Goal: Transaction & Acquisition: Purchase product/service

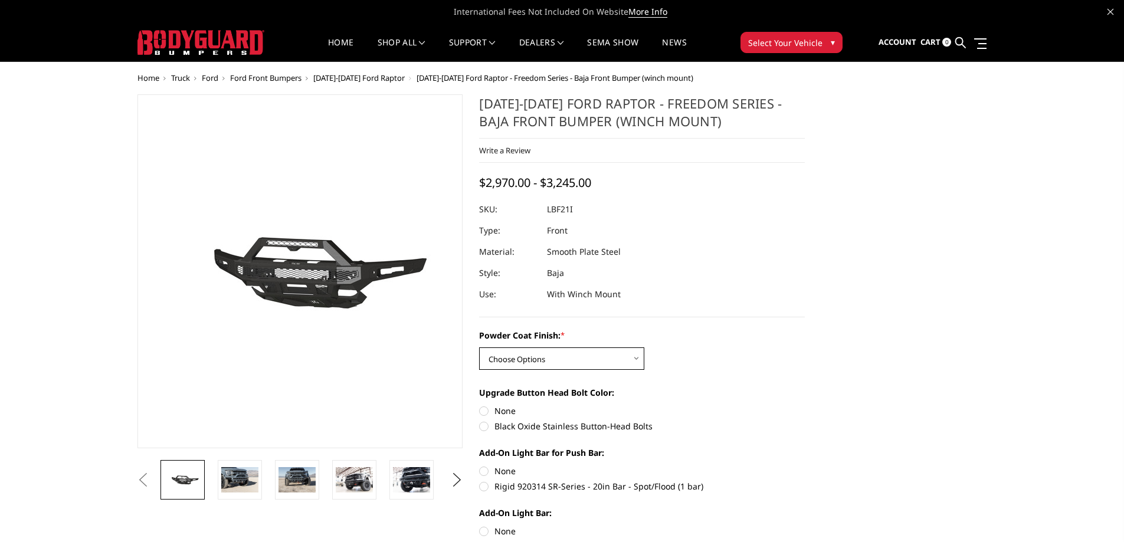
click at [556, 364] on select "Choose Options Bare Metal Texture Black Powder Coat" at bounding box center [561, 359] width 165 height 22
select select "2766"
click at [479, 348] on select "Choose Options Bare Metal Texture Black Powder Coat" at bounding box center [561, 359] width 165 height 22
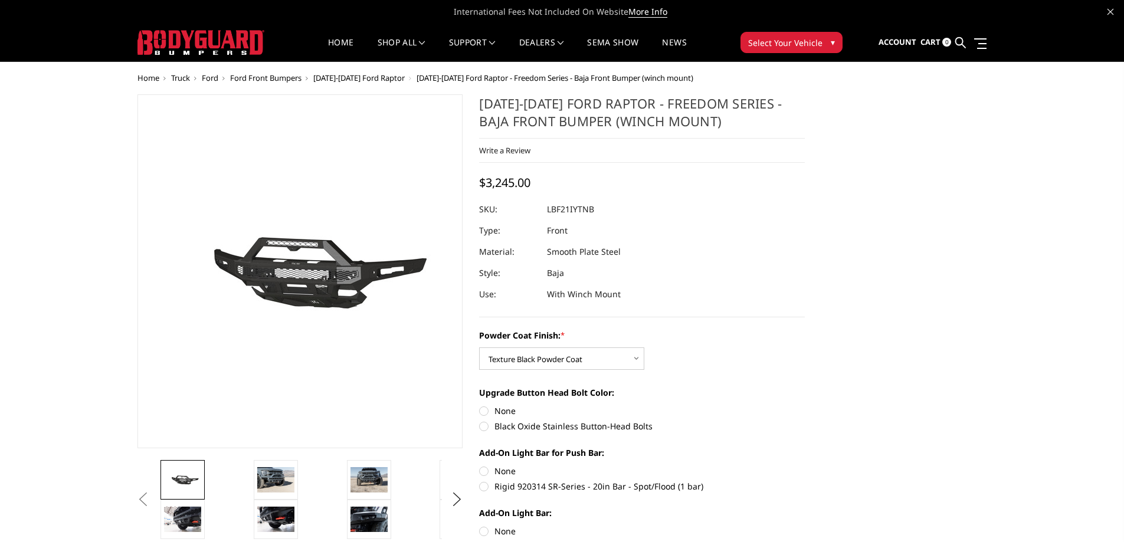
drag, startPoint x: 598, startPoint y: 210, endPoint x: 552, endPoint y: 210, distance: 46.0
click at [552, 210] on dl "SKU: LBF21IYTNB UPC: Type: Front Material: Smooth Plate Steel Style: Baja Use: …" at bounding box center [642, 252] width 326 height 106
drag, startPoint x: 548, startPoint y: 209, endPoint x: 598, endPoint y: 209, distance: 50.2
click at [594, 205] on dd "LBF21IYTNB" at bounding box center [570, 209] width 47 height 21
drag, startPoint x: 598, startPoint y: 209, endPoint x: 522, endPoint y: 206, distance: 75.6
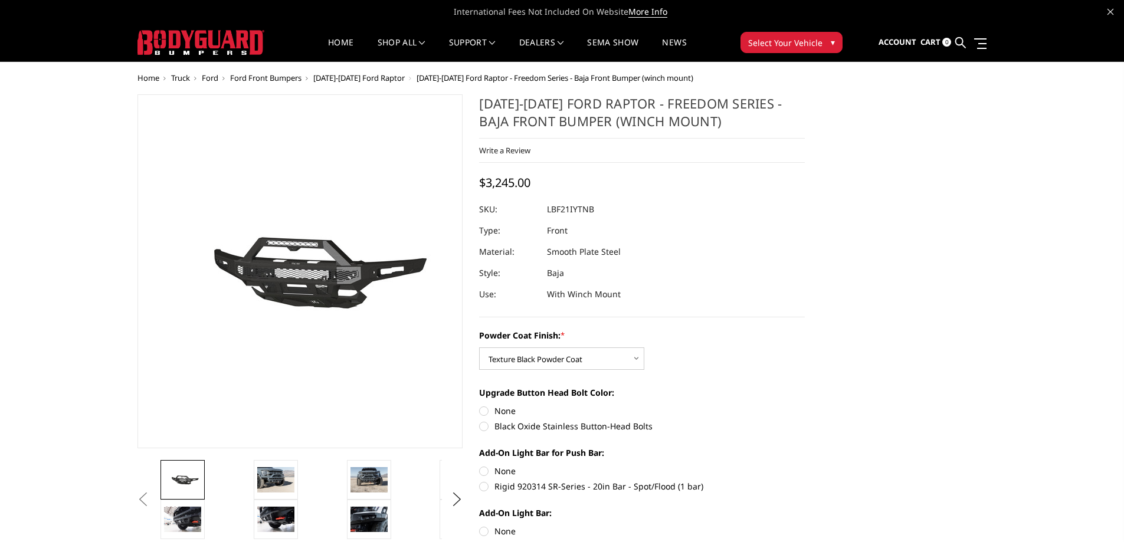
click at [522, 206] on dl "SKU: LBF21IYTNB UPC: Type: Front Material: Smooth Plate Steel Style: Baja Use: …" at bounding box center [642, 252] width 326 height 106
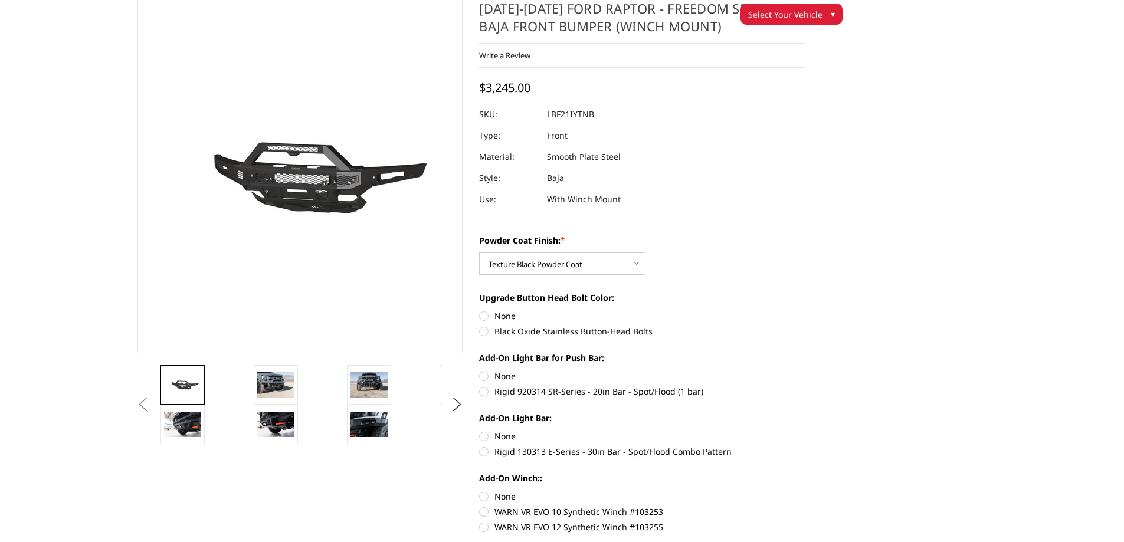
scroll to position [59, 0]
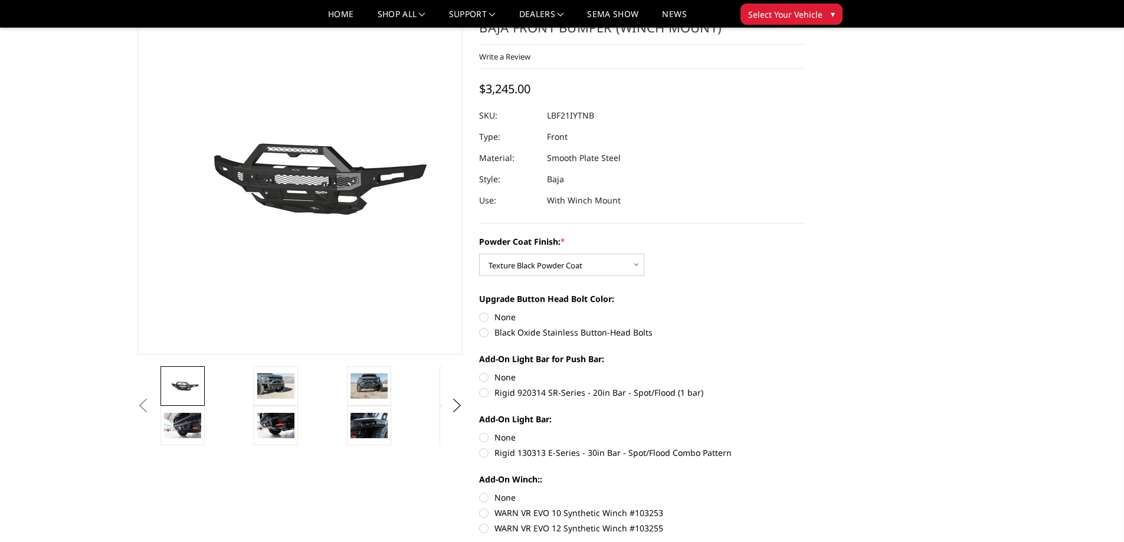
click at [669, 171] on dl "SKU: LBF21IYTNB UPC: Type: Front Material: Smooth Plate Steel Style: Baja Use: …" at bounding box center [642, 158] width 326 height 106
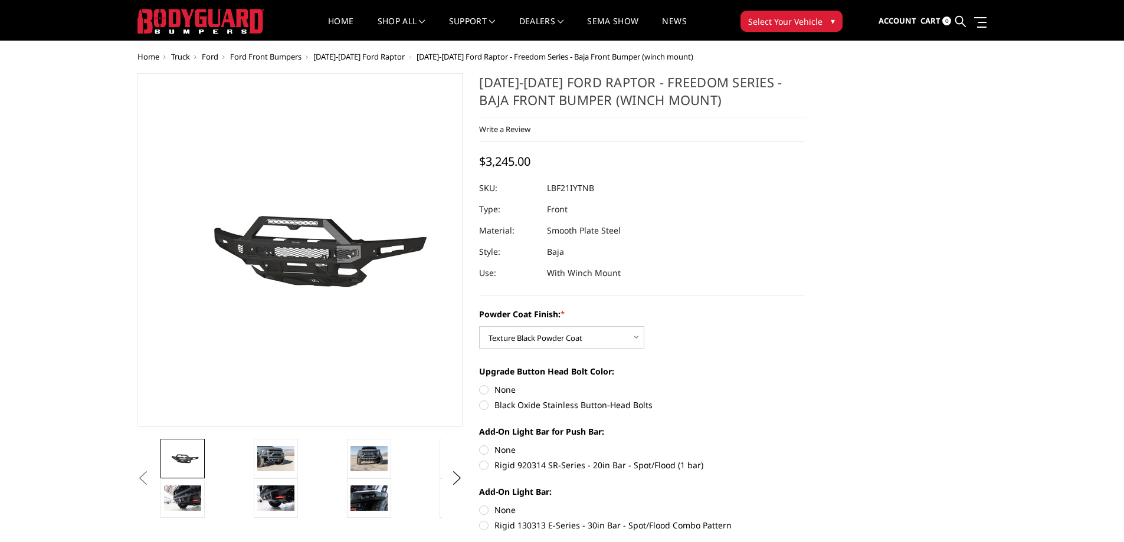
scroll to position [0, 0]
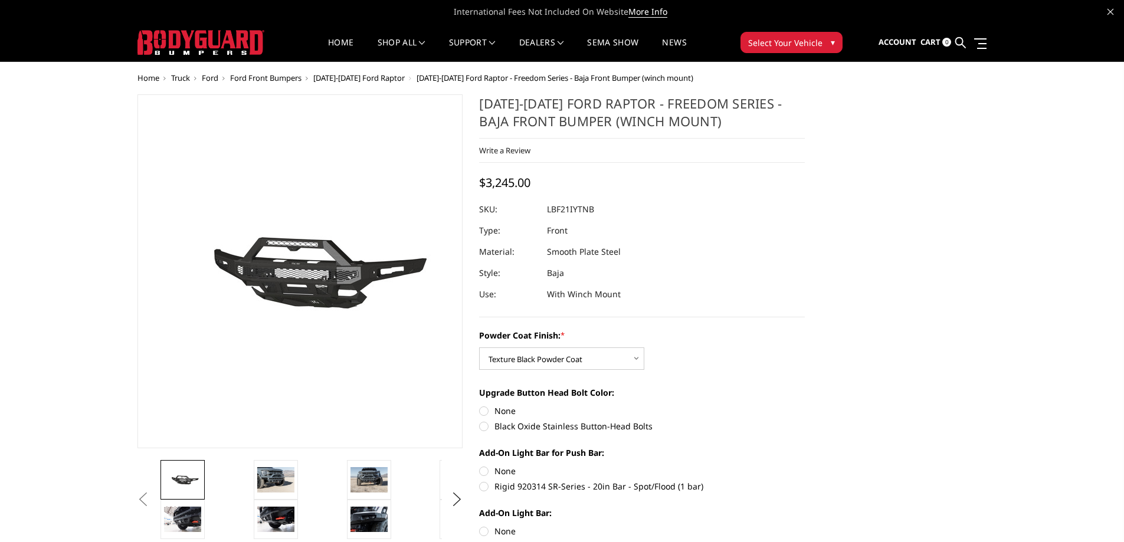
click at [265, 76] on span "Ford Front Bumpers" at bounding box center [265, 78] width 71 height 11
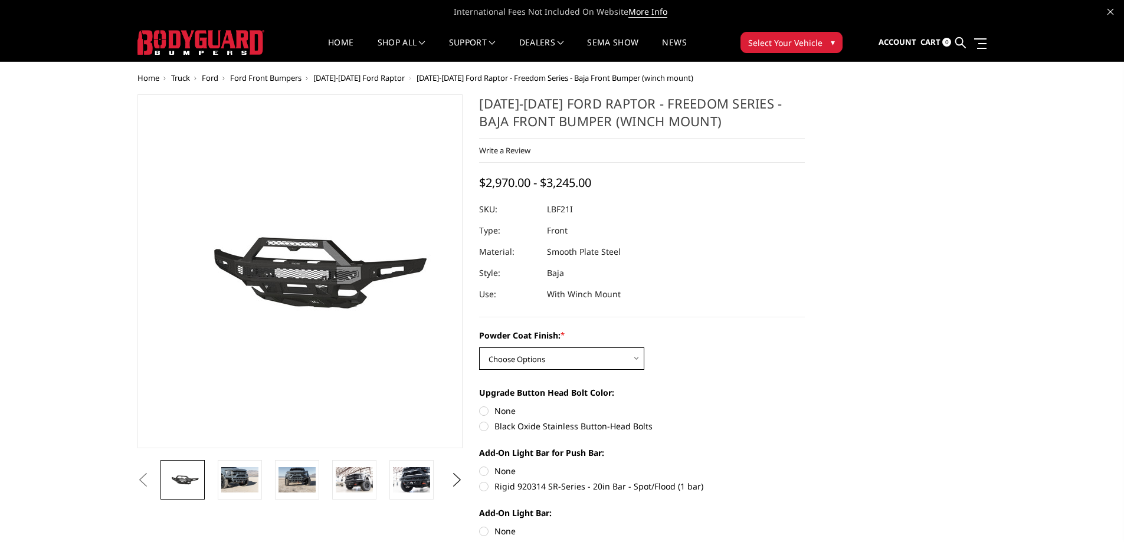
click at [582, 357] on select "Choose Options Bare Metal Texture Black Powder Coat" at bounding box center [561, 359] width 165 height 22
select select "2766"
click at [479, 348] on select "Choose Options Bare Metal Texture Black Powder Coat" at bounding box center [561, 359] width 165 height 22
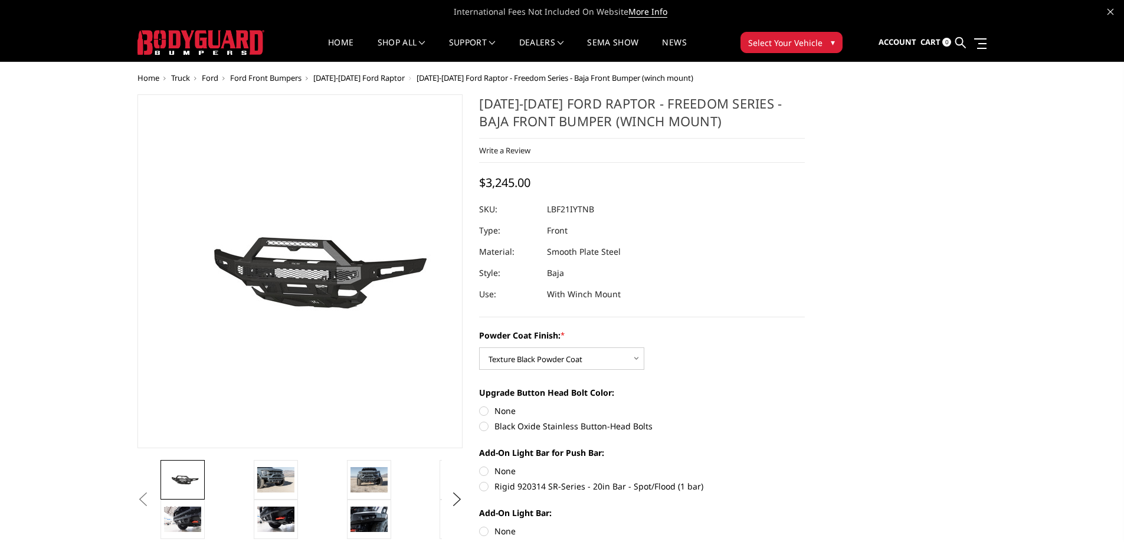
click at [710, 383] on div "Powder Coat Finish: * Choose Options Bare Metal Texture Black Powder Coat Upgra…" at bounding box center [642, 477] width 326 height 297
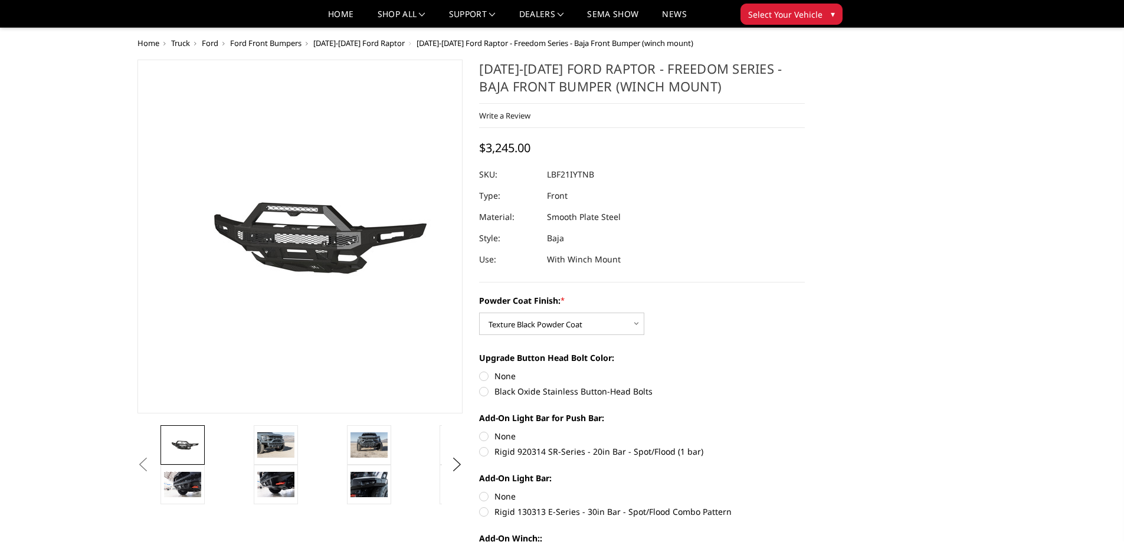
scroll to position [59, 0]
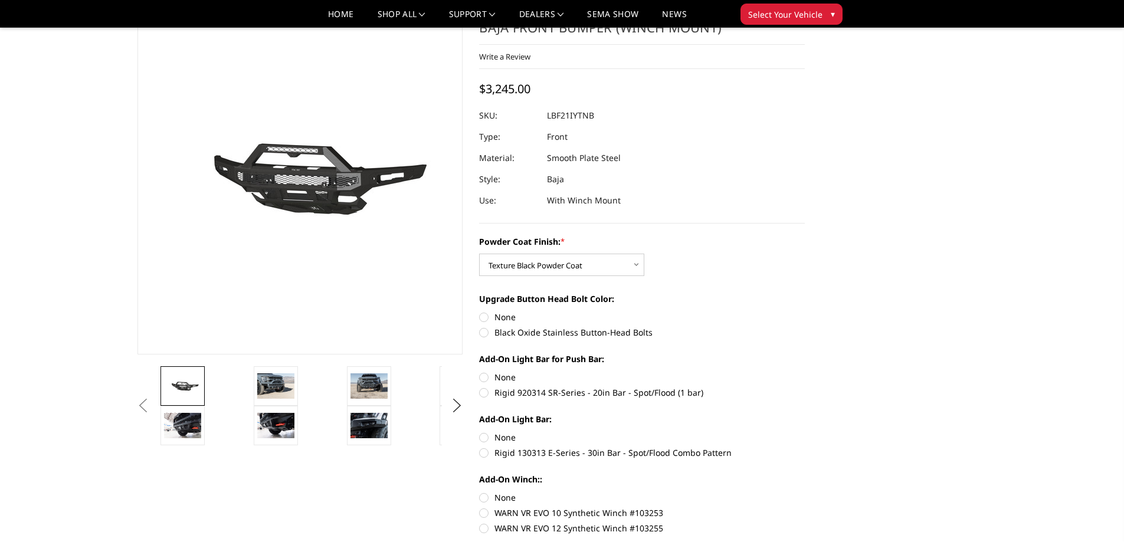
click at [483, 316] on label "None" at bounding box center [642, 317] width 326 height 12
click at [480, 312] on input "None" at bounding box center [479, 311] width 1 height 1
radio input "true"
click at [481, 375] on label "None" at bounding box center [642, 377] width 326 height 12
click at [480, 372] on input "None" at bounding box center [479, 371] width 1 height 1
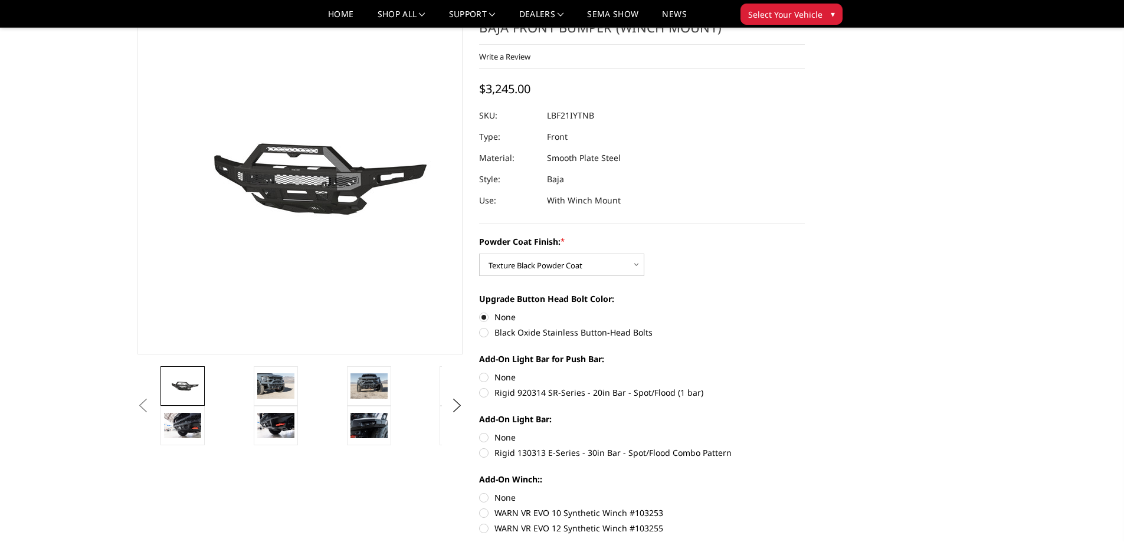
radio input "true"
click at [485, 434] on label "None" at bounding box center [642, 437] width 326 height 12
click at [480, 432] on input "None" at bounding box center [479, 431] width 1 height 1
radio input "true"
click at [382, 422] on img at bounding box center [368, 425] width 37 height 25
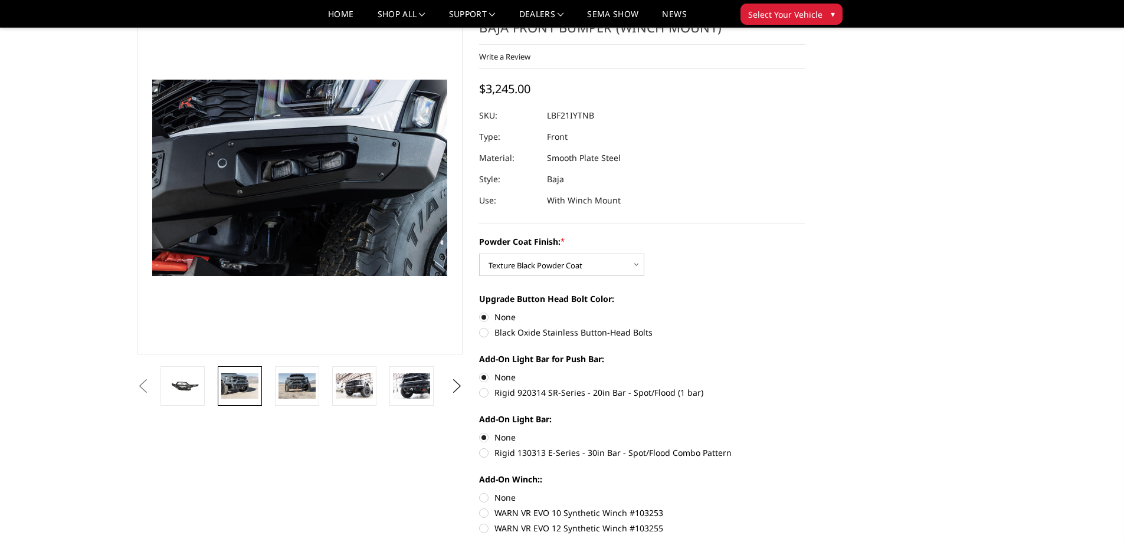
click at [234, 383] on img at bounding box center [239, 385] width 37 height 25
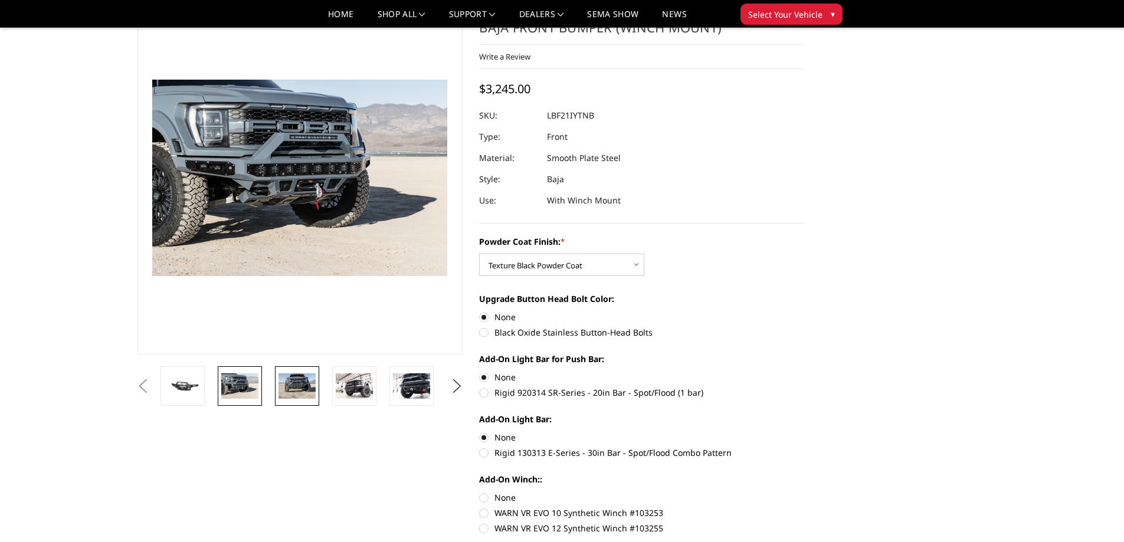
click at [296, 384] on img at bounding box center [296, 385] width 37 height 25
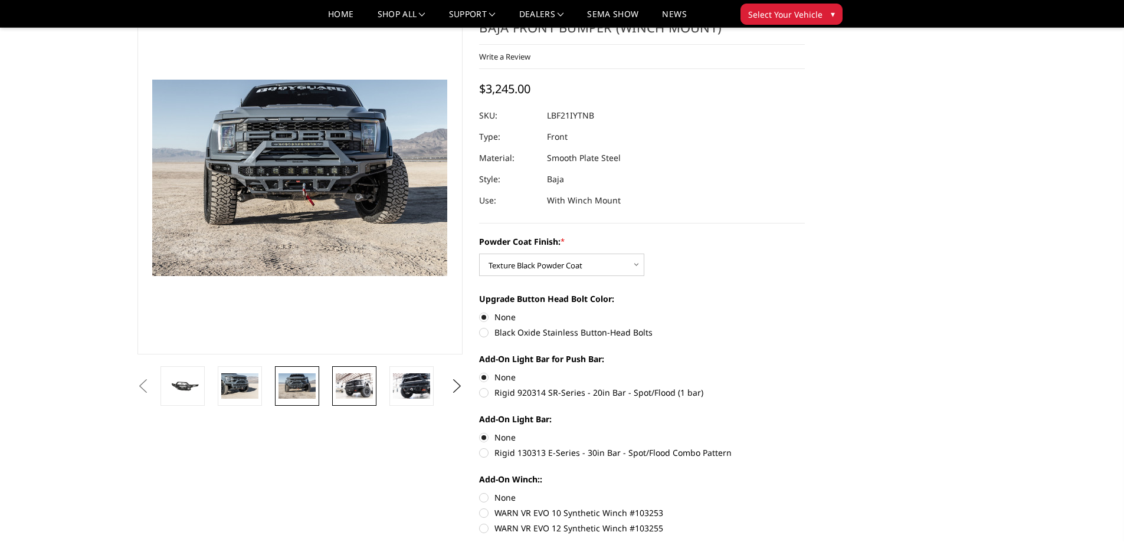
click at [360, 387] on img at bounding box center [354, 385] width 37 height 25
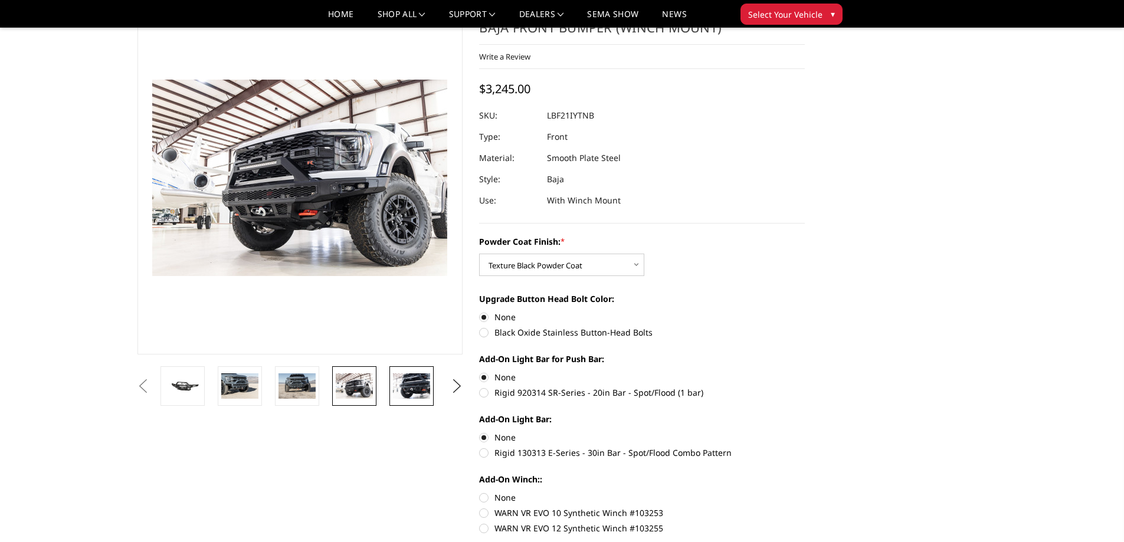
click at [414, 386] on img at bounding box center [411, 385] width 37 height 25
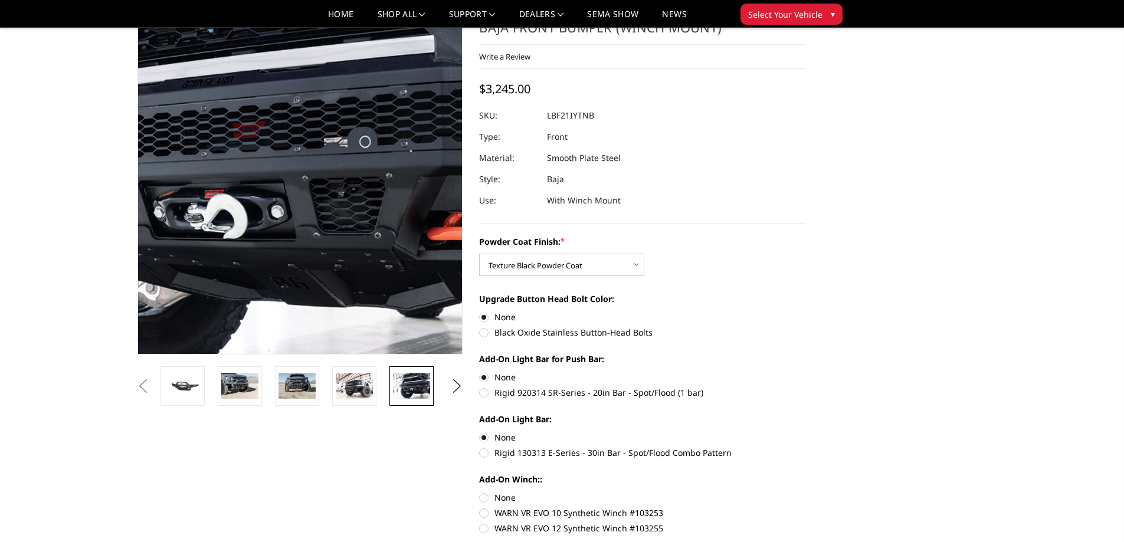
click at [362, 236] on img at bounding box center [218, 153] width 755 height 504
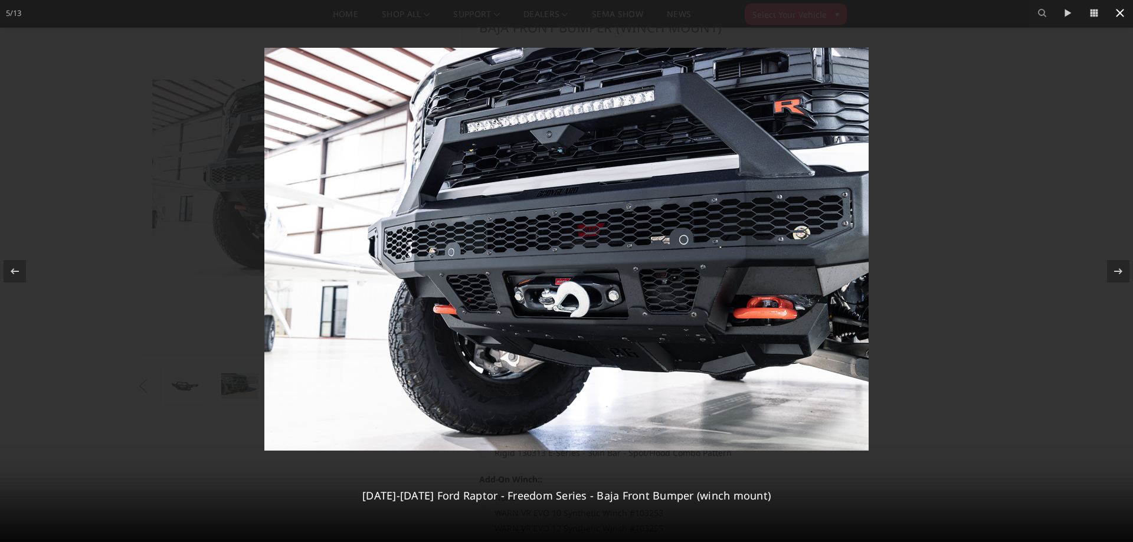
click at [1120, 15] on icon at bounding box center [1120, 13] width 14 height 14
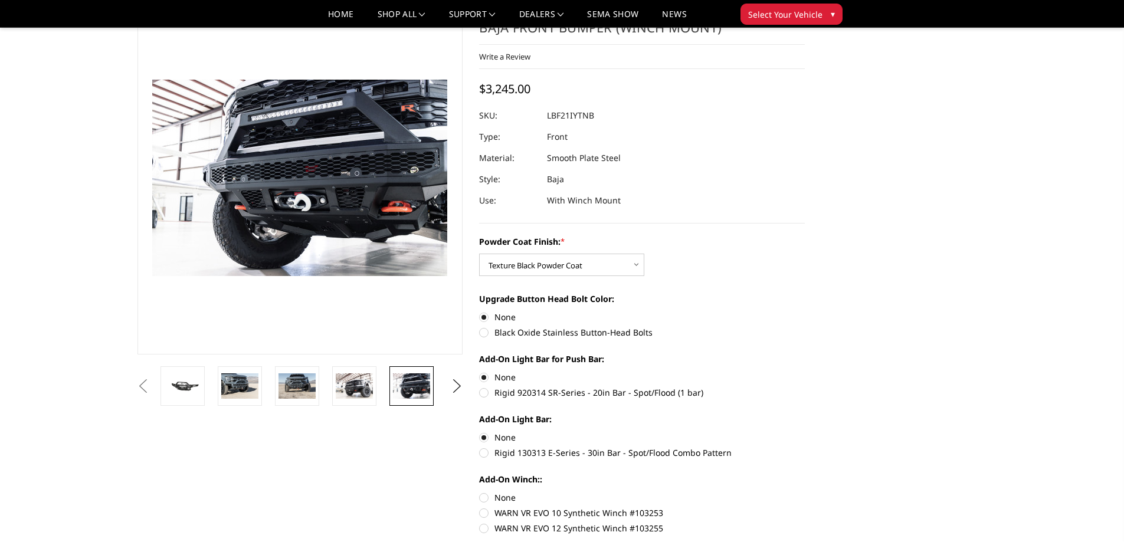
click at [483, 333] on label "Black Oxide Stainless Button-Head Bolts" at bounding box center [642, 332] width 326 height 12
click at [805, 312] on input "Black Oxide Stainless Button-Head Bolts" at bounding box center [805, 311] width 1 height 1
radio input "true"
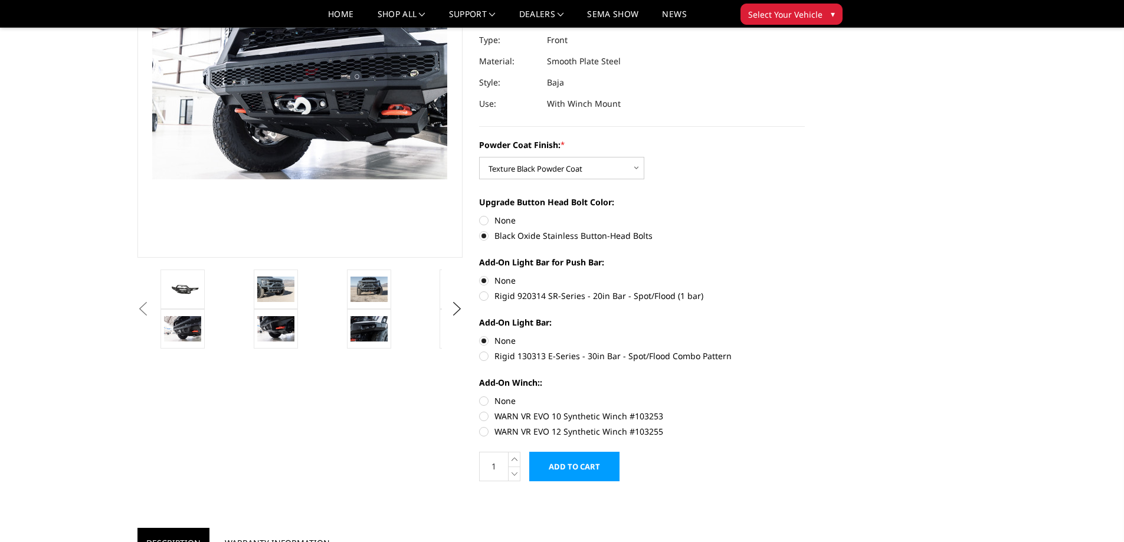
scroll to position [177, 0]
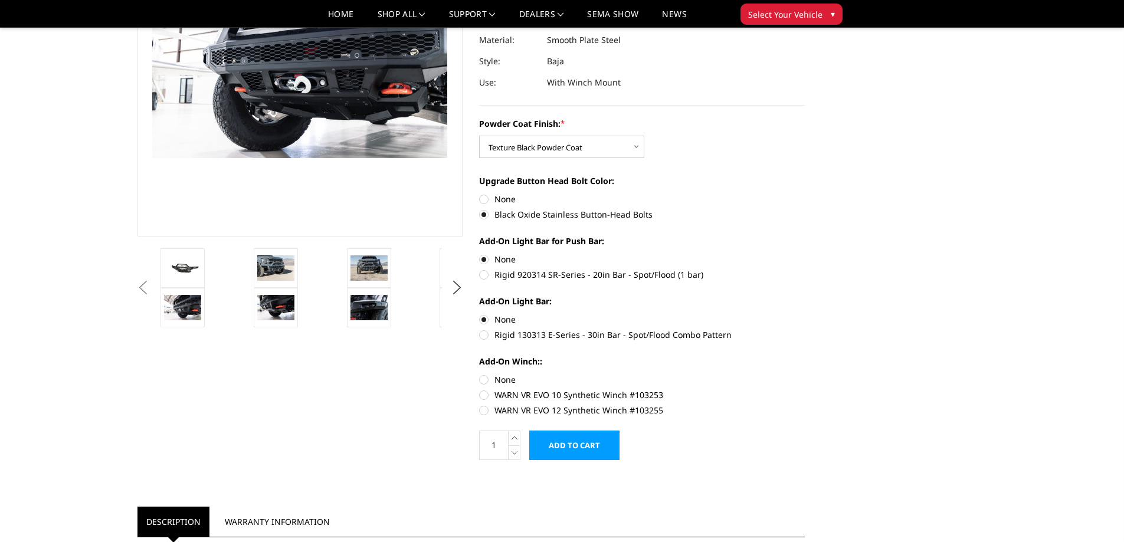
click at [484, 379] on label "None" at bounding box center [642, 379] width 326 height 12
click at [480, 374] on input "None" at bounding box center [479, 373] width 1 height 1
radio input "true"
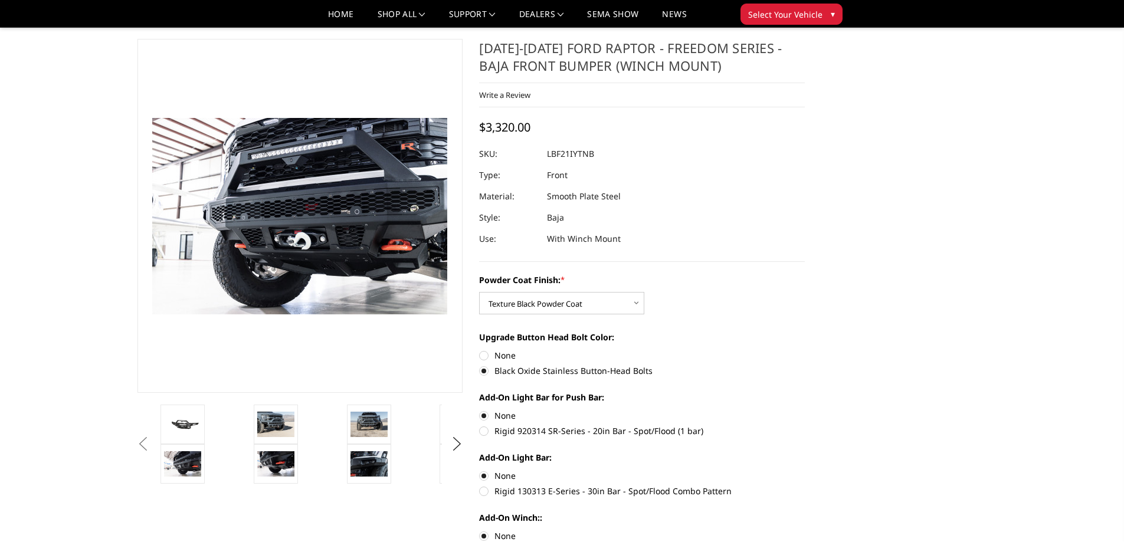
scroll to position [0, 0]
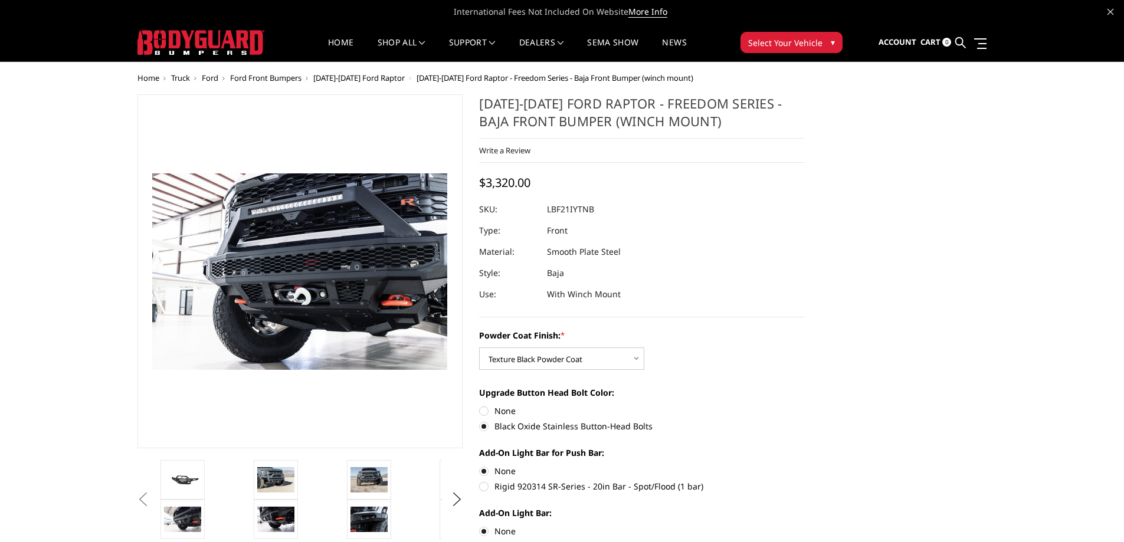
drag, startPoint x: 602, startPoint y: 214, endPoint x: 747, endPoint y: 16, distance: 244.9
click at [493, 205] on dl "SKU: LBF21IYTNB UPC: Type: Front Material: Smooth Plate Steel Style: Baja Use: …" at bounding box center [642, 252] width 326 height 106
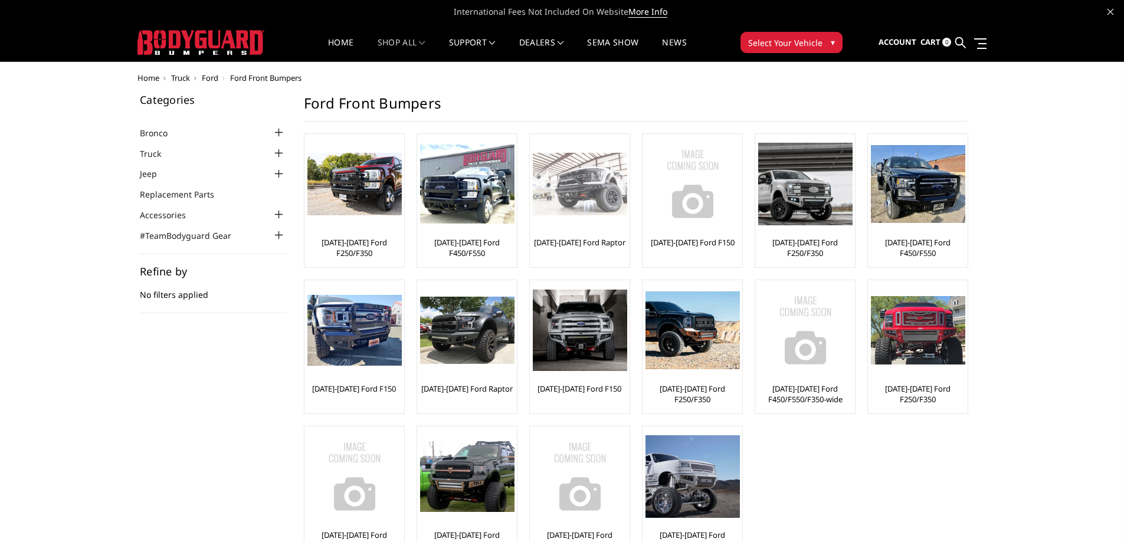
click at [577, 208] on img at bounding box center [580, 184] width 94 height 63
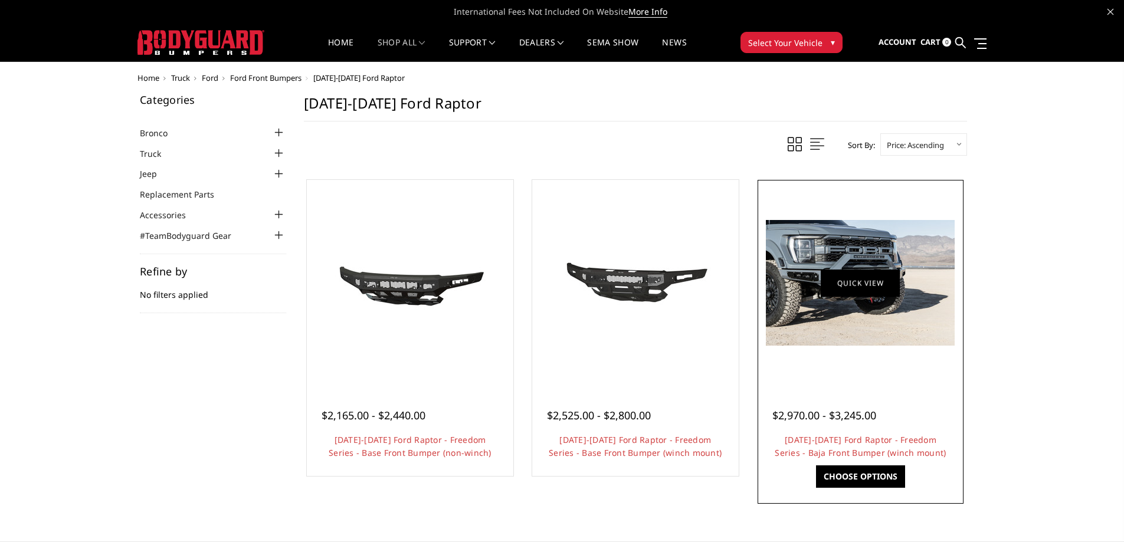
click at [828, 284] on link "Quick view" at bounding box center [860, 283] width 79 height 28
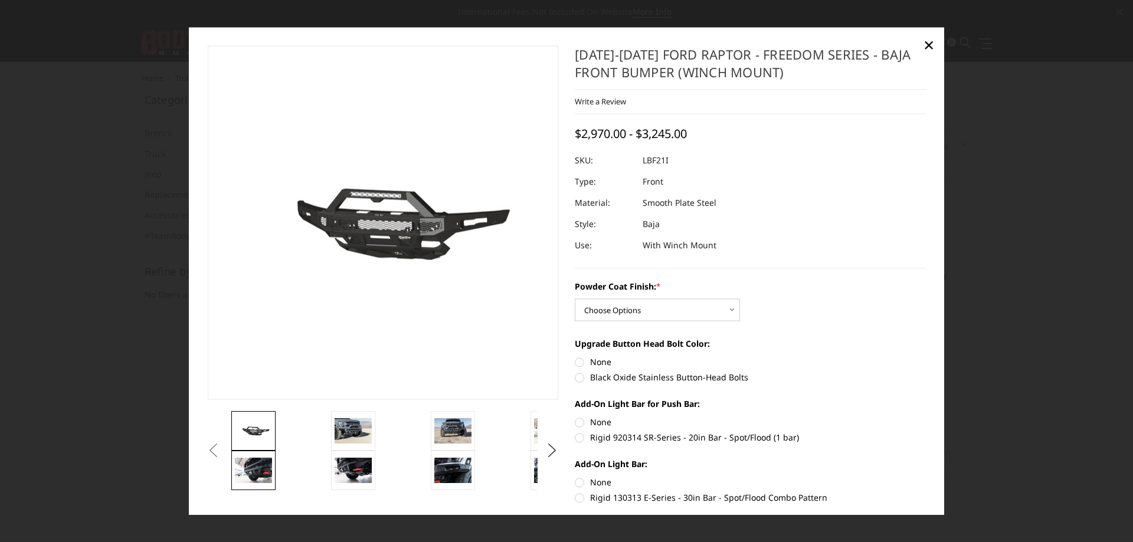
click at [257, 467] on img at bounding box center [253, 470] width 37 height 25
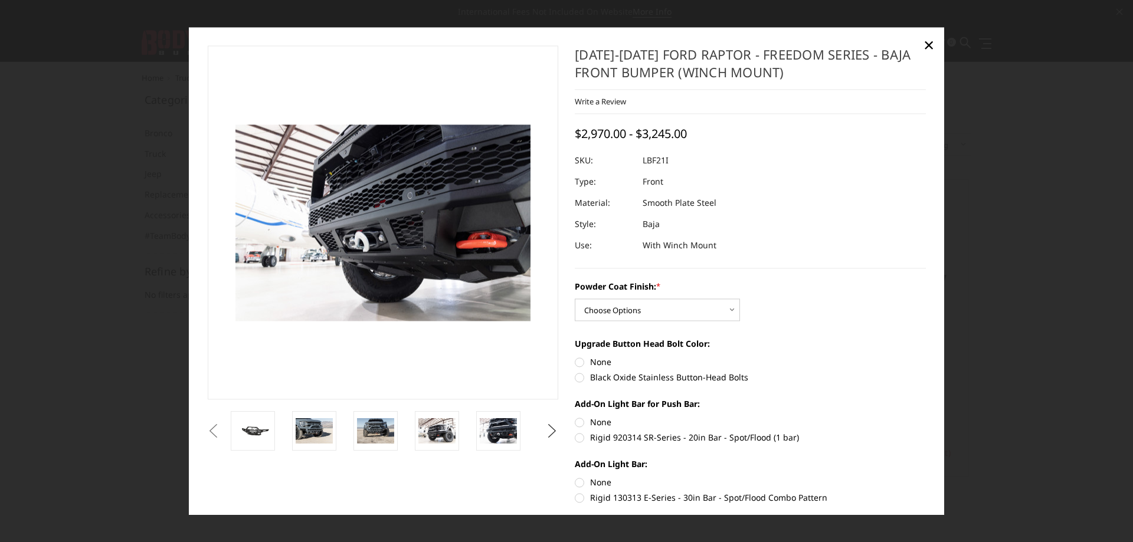
click at [545, 430] on button "Next" at bounding box center [552, 431] width 18 height 18
click at [312, 430] on img at bounding box center [314, 431] width 37 height 25
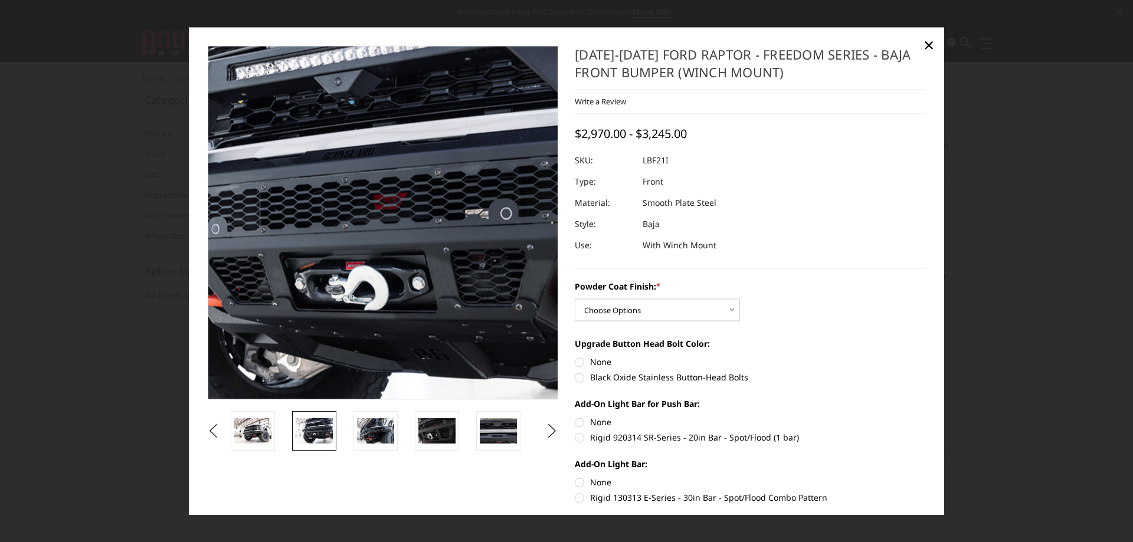
click at [399, 219] on img at bounding box center [359, 225] width 755 height 504
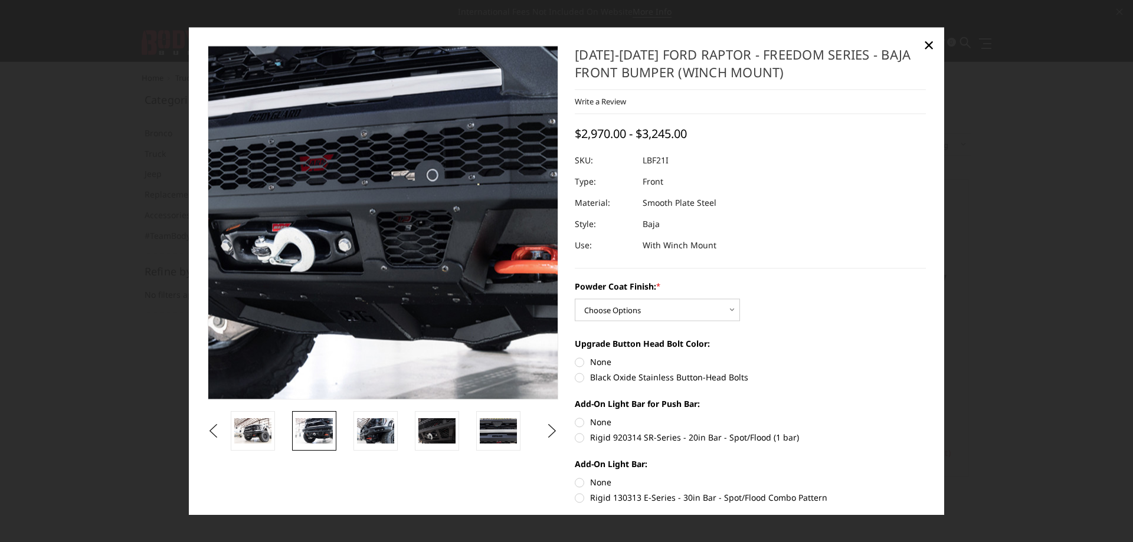
click at [461, 310] on img at bounding box center [285, 187] width 755 height 504
click at [474, 375] on img at bounding box center [284, 187] width 755 height 504
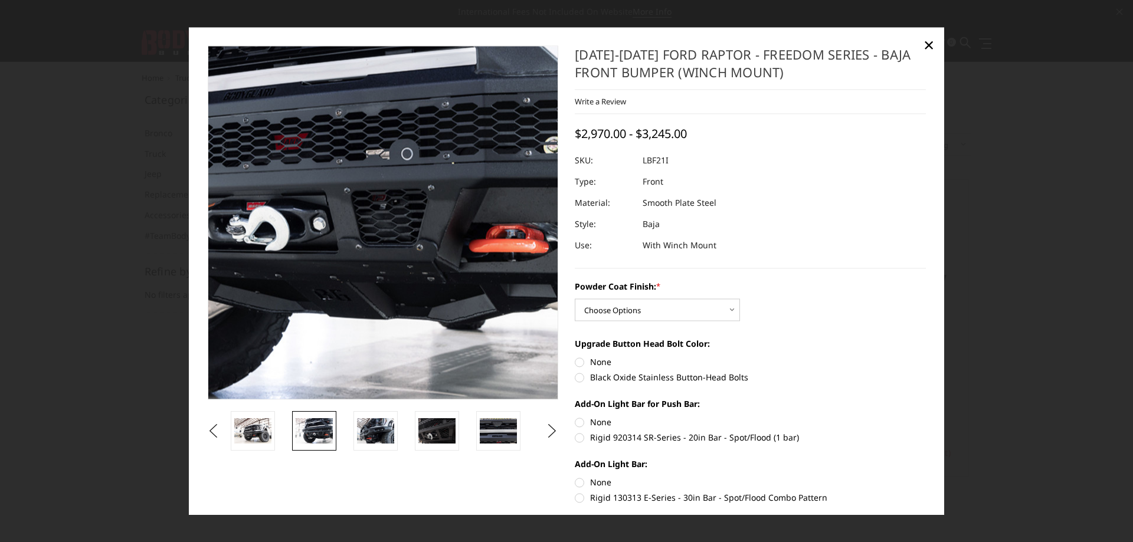
click at [483, 359] on img at bounding box center [260, 166] width 755 height 504
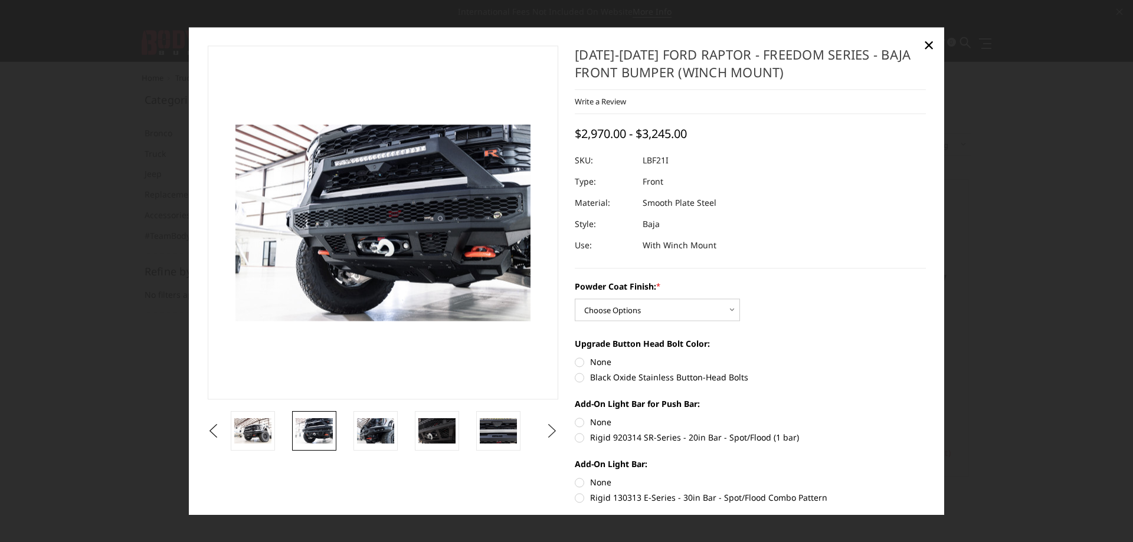
click at [547, 426] on button "Next" at bounding box center [552, 431] width 18 height 18
click at [325, 427] on img at bounding box center [314, 431] width 37 height 25
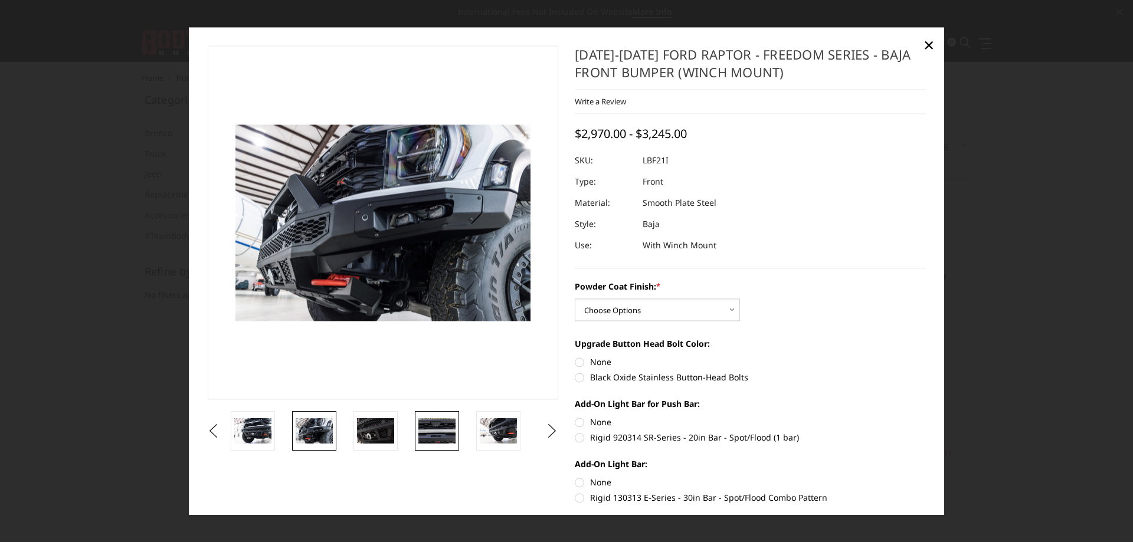
click at [418, 434] on link at bounding box center [437, 431] width 44 height 40
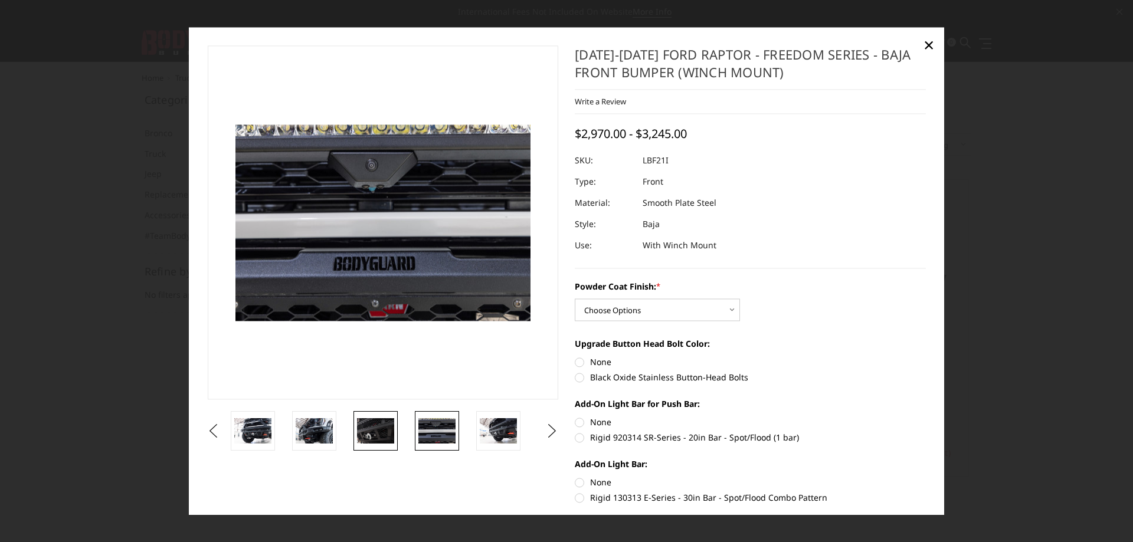
click at [383, 432] on img at bounding box center [375, 431] width 37 height 25
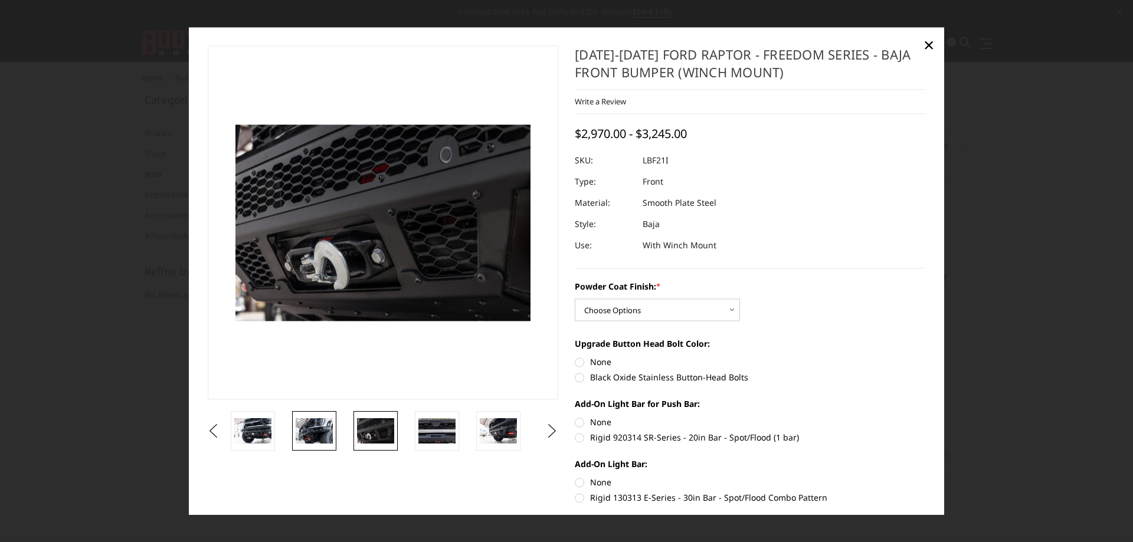
click at [309, 431] on img at bounding box center [314, 431] width 37 height 25
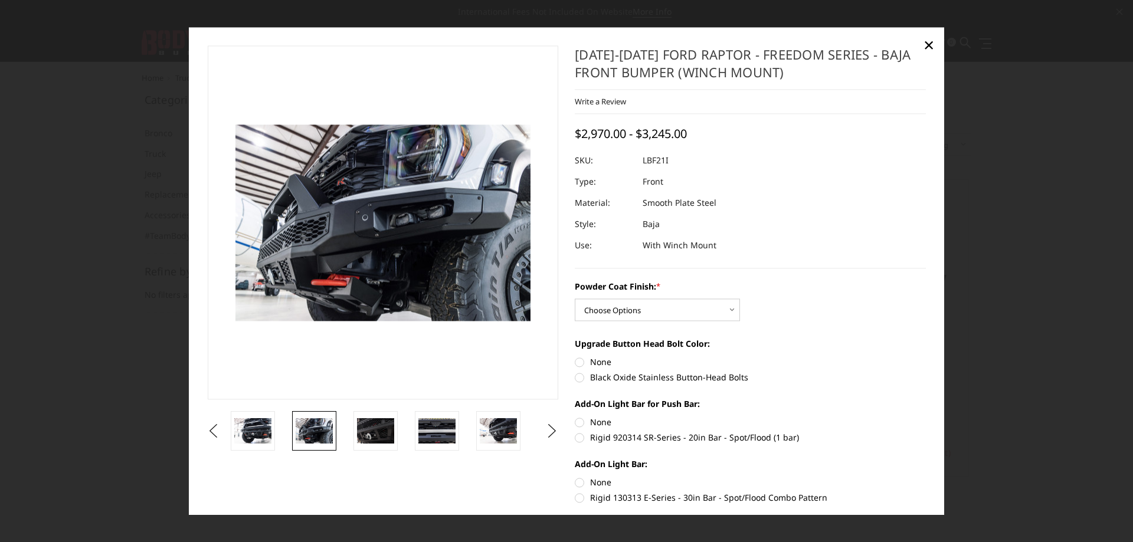
click at [277, 435] on li at bounding box center [258, 431] width 61 height 40
click at [261, 432] on img at bounding box center [252, 431] width 37 height 25
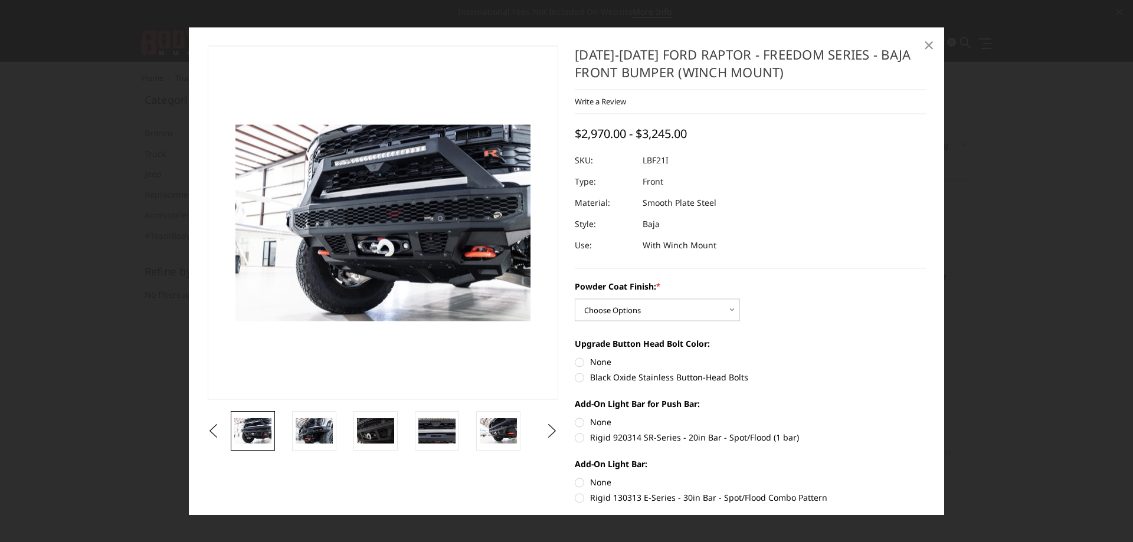
click at [932, 42] on span "×" at bounding box center [928, 44] width 11 height 25
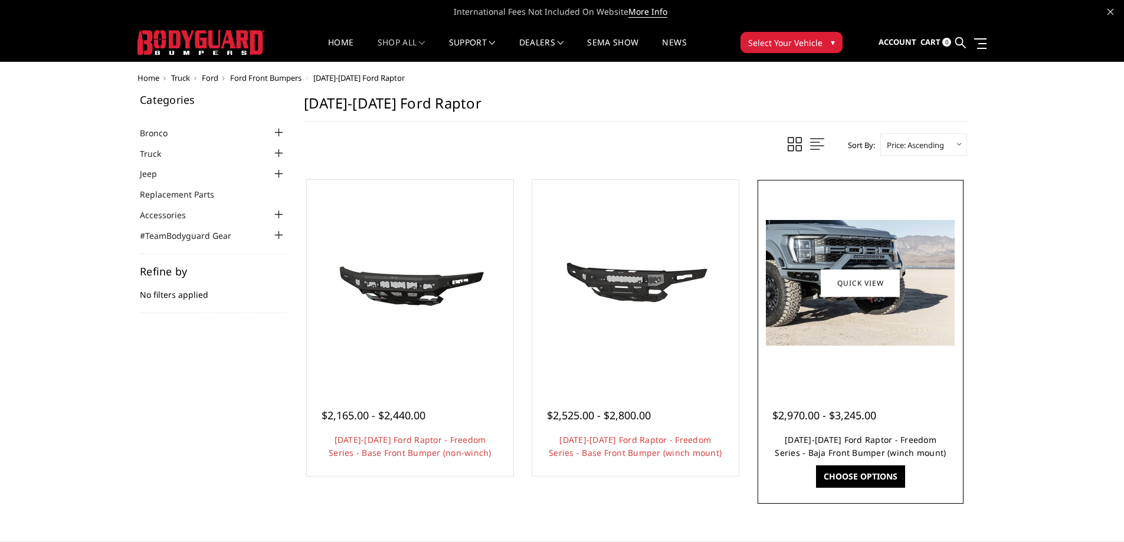
click at [841, 438] on link "[DATE]-[DATE] Ford Raptor - Freedom Series - Baja Front Bumper (winch mount)" at bounding box center [860, 446] width 171 height 24
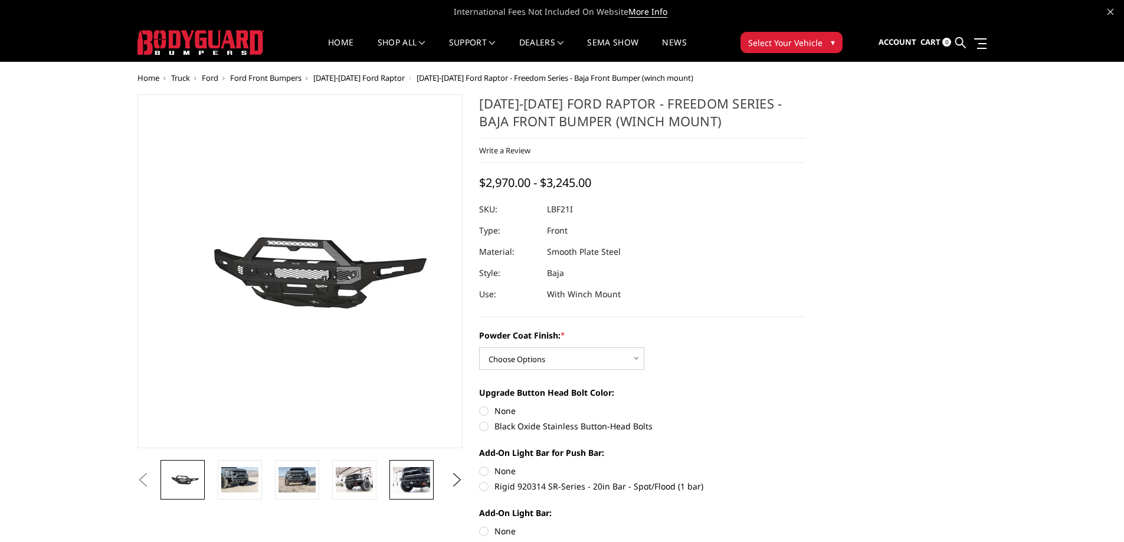
click at [415, 480] on img at bounding box center [411, 479] width 37 height 25
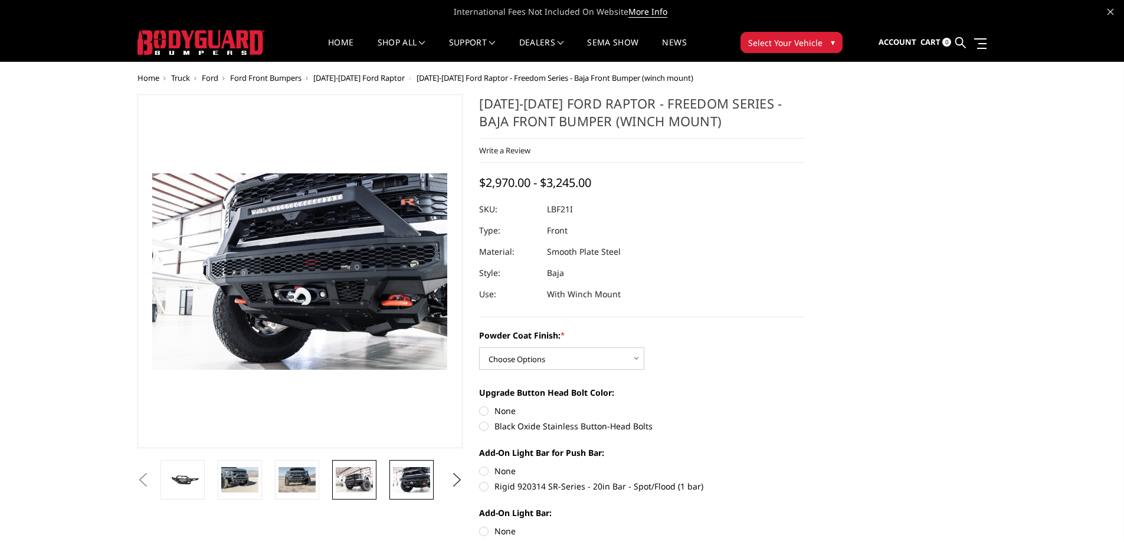
click at [362, 483] on img at bounding box center [354, 479] width 37 height 25
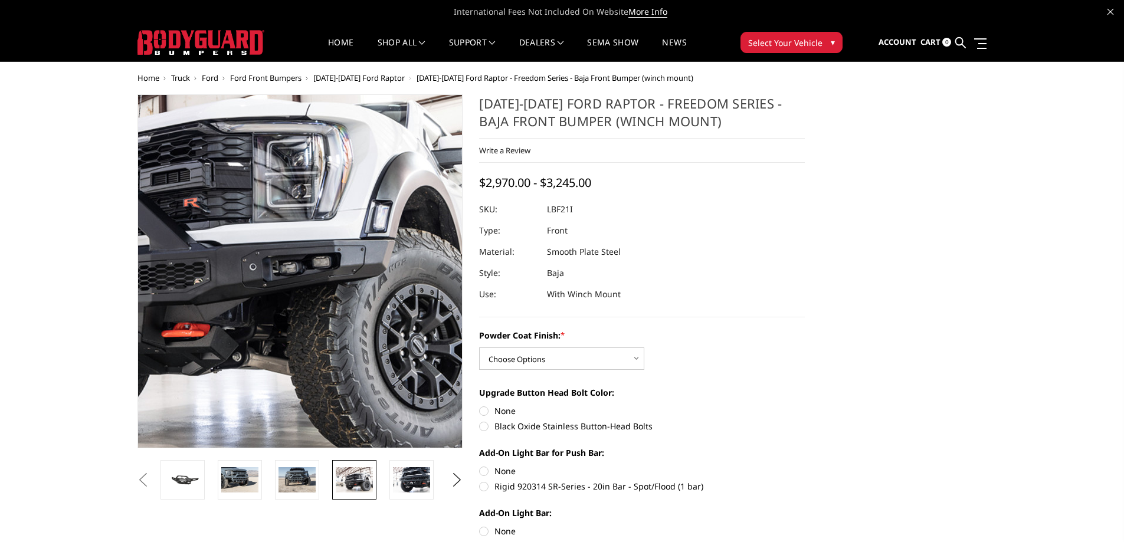
click at [404, 344] on img at bounding box center [163, 241] width 755 height 504
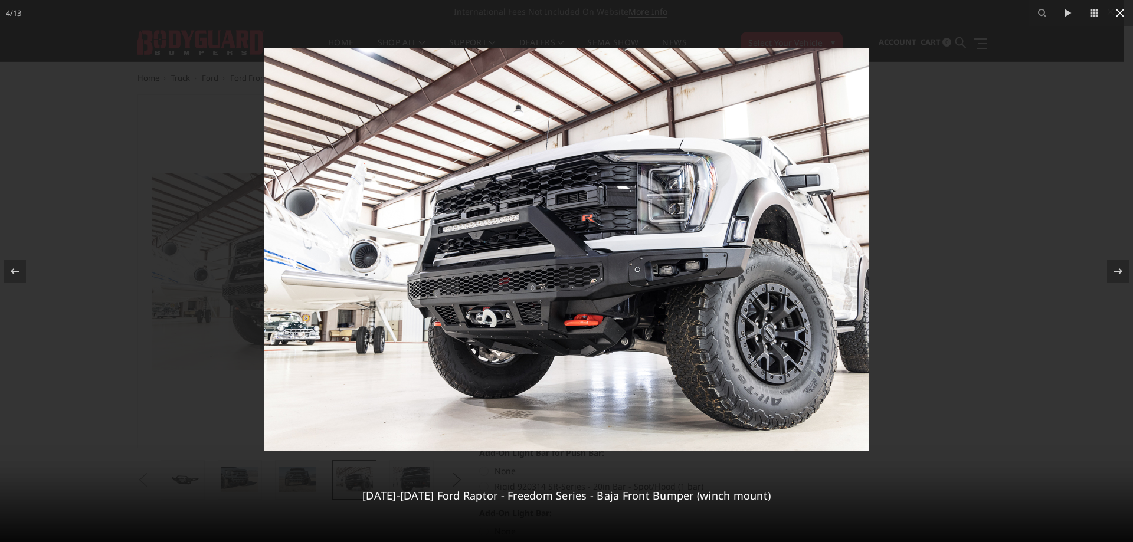
click at [1122, 12] on icon at bounding box center [1120, 13] width 14 height 14
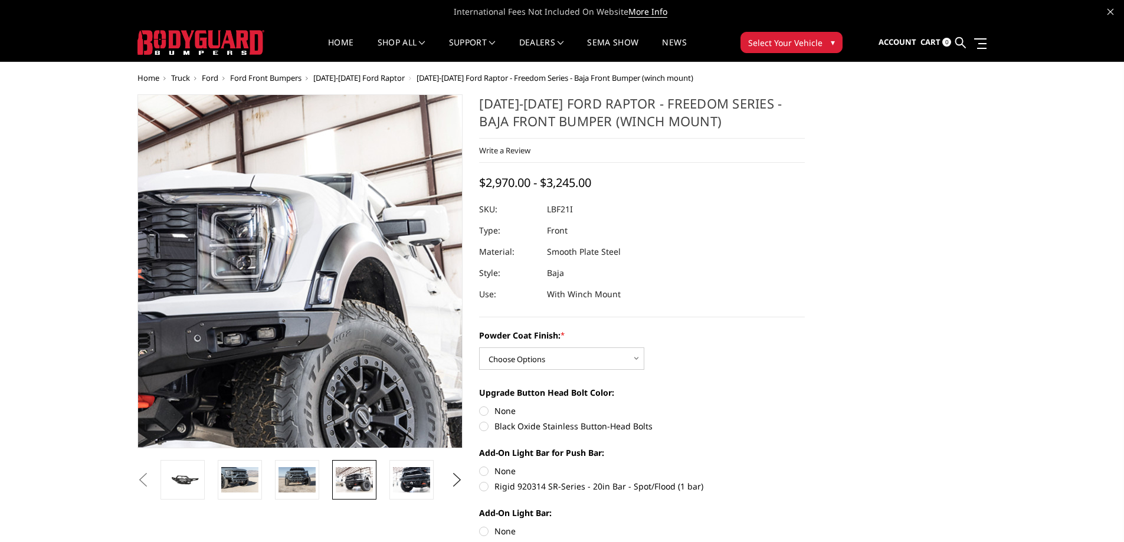
drag, startPoint x: 665, startPoint y: 296, endPoint x: 447, endPoint y: 175, distance: 249.6
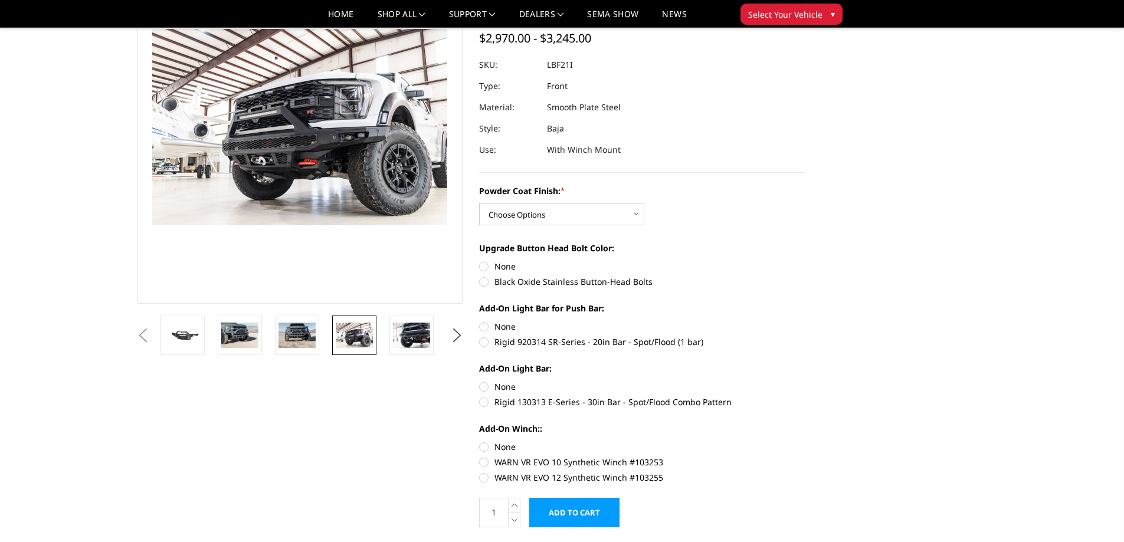
scroll to position [118, 0]
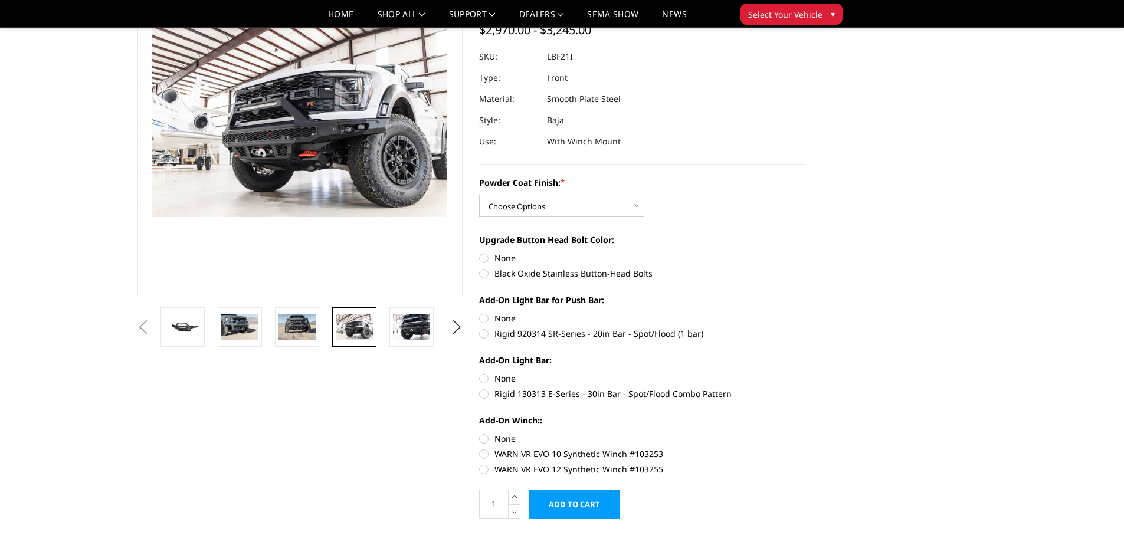
click at [483, 274] on label "Black Oxide Stainless Button-Head Bolts" at bounding box center [642, 273] width 326 height 12
click at [805, 253] on input "Black Oxide Stainless Button-Head Bolts" at bounding box center [805, 252] width 1 height 1
radio input "true"
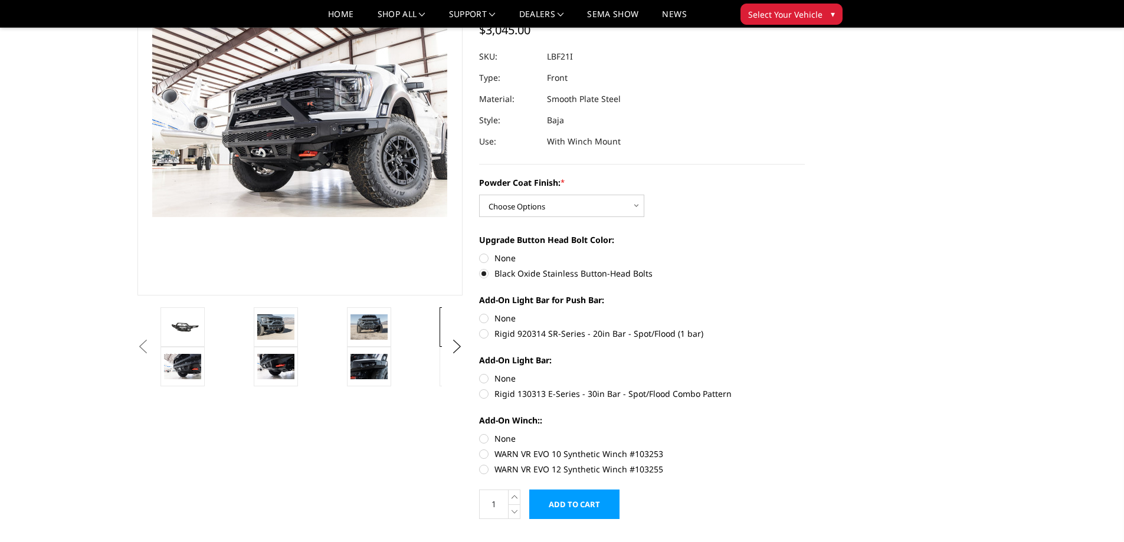
click at [486, 319] on label "None" at bounding box center [642, 318] width 326 height 12
click at [480, 313] on input "None" at bounding box center [479, 312] width 1 height 1
radio input "true"
click at [483, 377] on label "None" at bounding box center [642, 378] width 326 height 12
click at [480, 373] on input "None" at bounding box center [479, 372] width 1 height 1
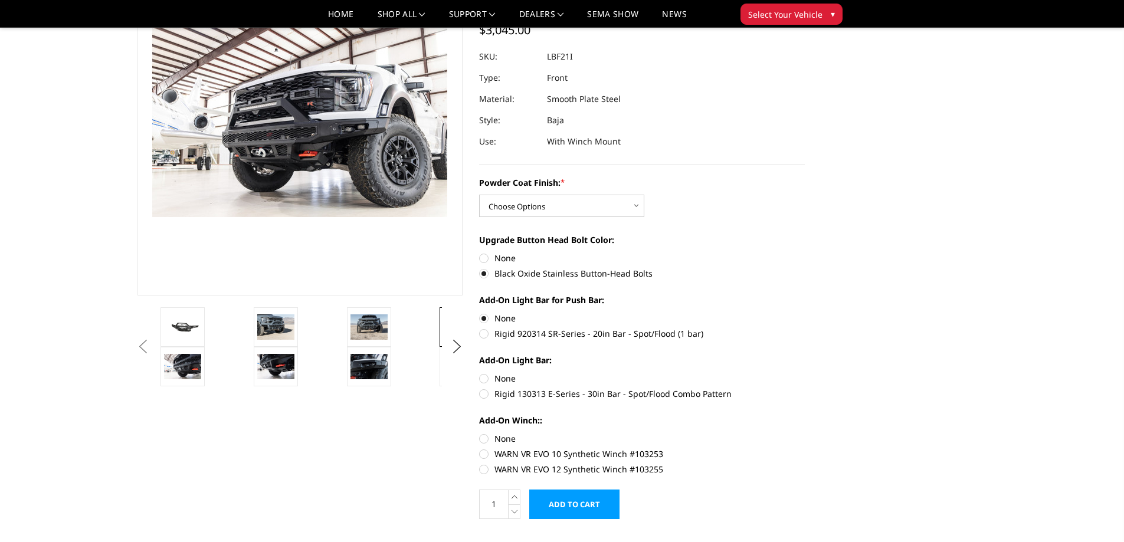
radio input "true"
click at [485, 438] on label "None" at bounding box center [642, 438] width 326 height 12
click at [480, 433] on input "None" at bounding box center [479, 432] width 1 height 1
radio input "true"
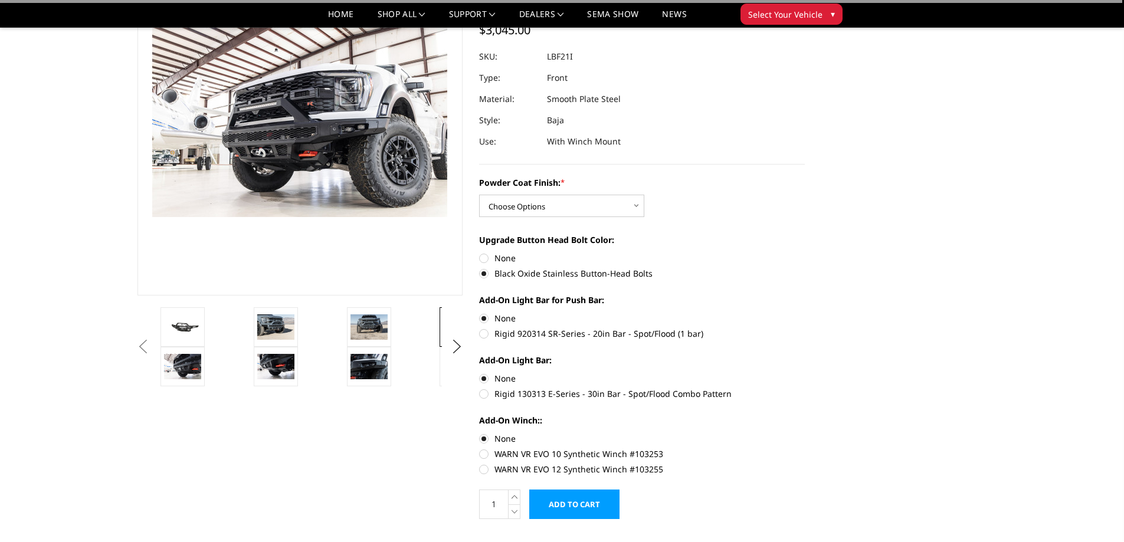
scroll to position [0, 0]
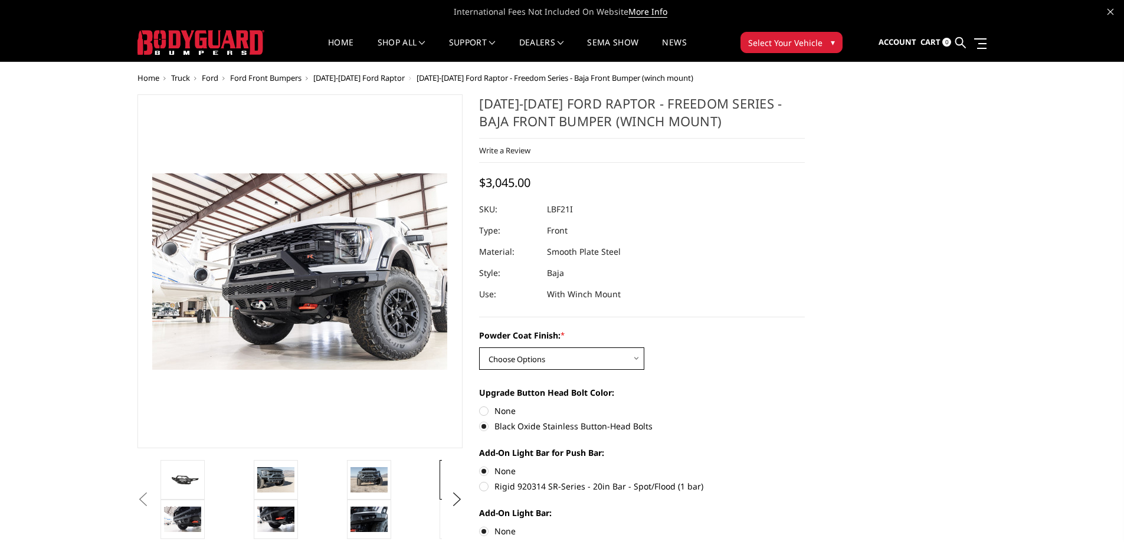
click at [536, 355] on select "Choose Options Bare Metal Texture Black Powder Coat" at bounding box center [561, 359] width 165 height 22
select select "2766"
click at [479, 348] on select "Choose Options Bare Metal Texture Black Powder Coat" at bounding box center [561, 359] width 165 height 22
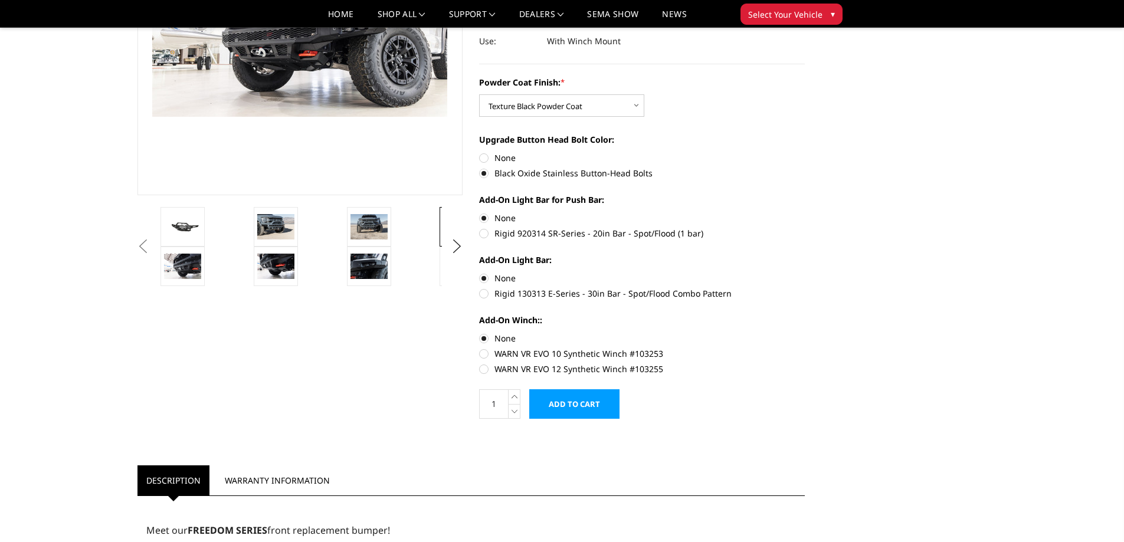
scroll to position [295, 0]
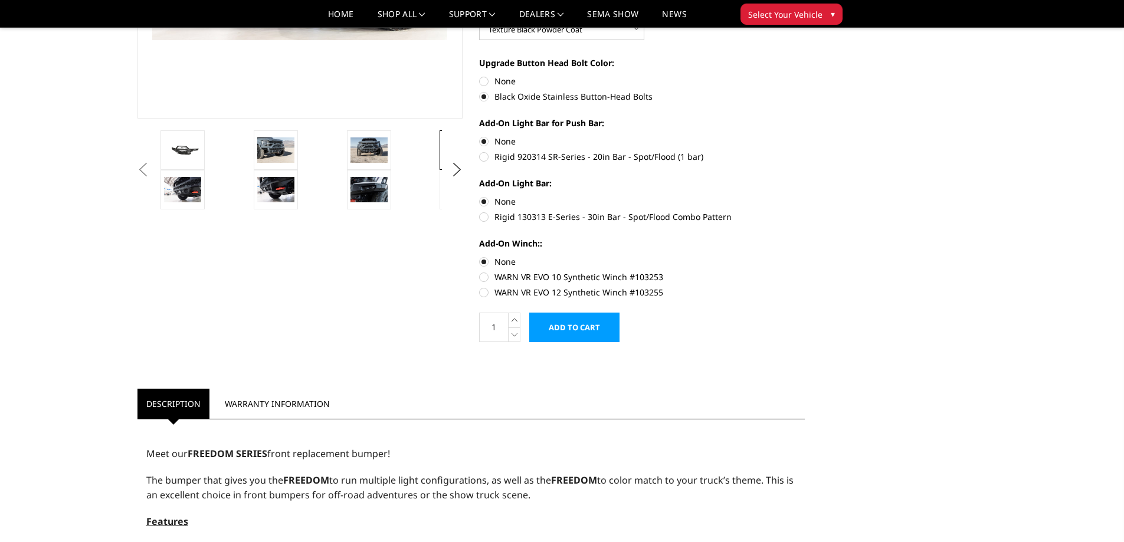
click at [729, 247] on label "Add-On Winch::" at bounding box center [642, 243] width 326 height 12
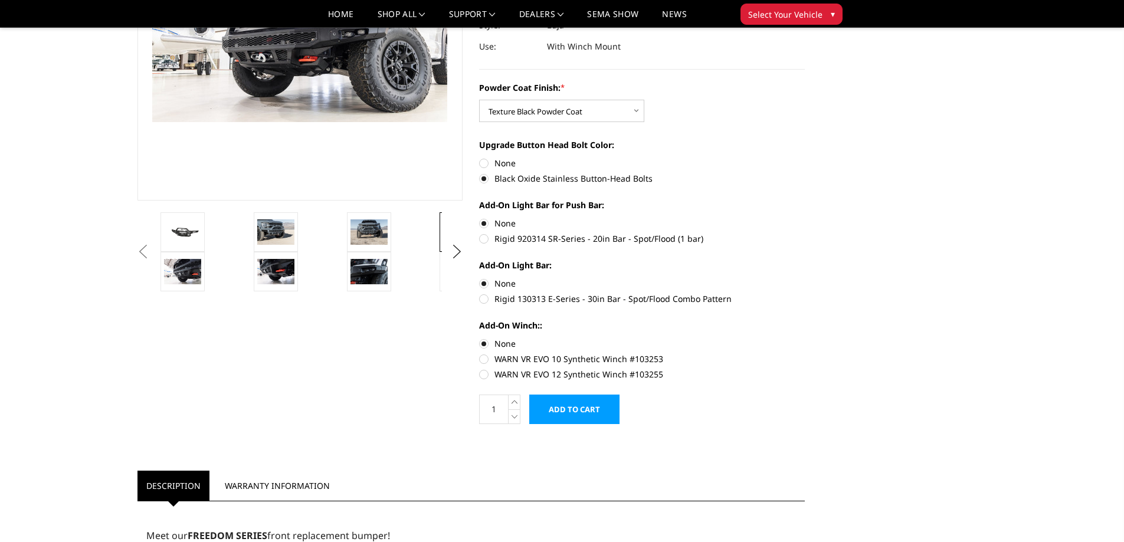
scroll to position [0, 0]
